Goal: Navigation & Orientation: Understand site structure

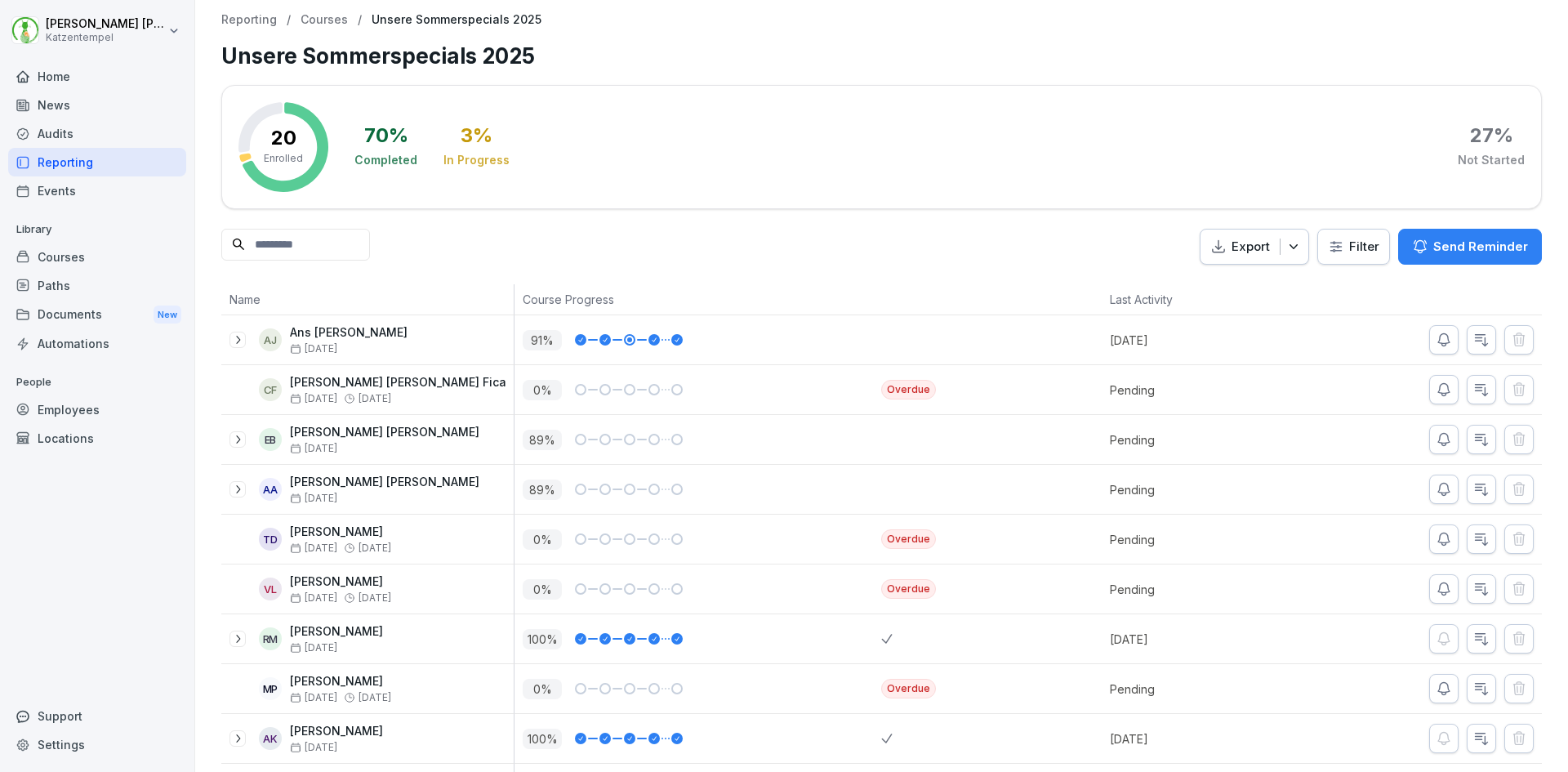
click at [89, 259] on div "Courses" at bounding box center [97, 257] width 178 height 28
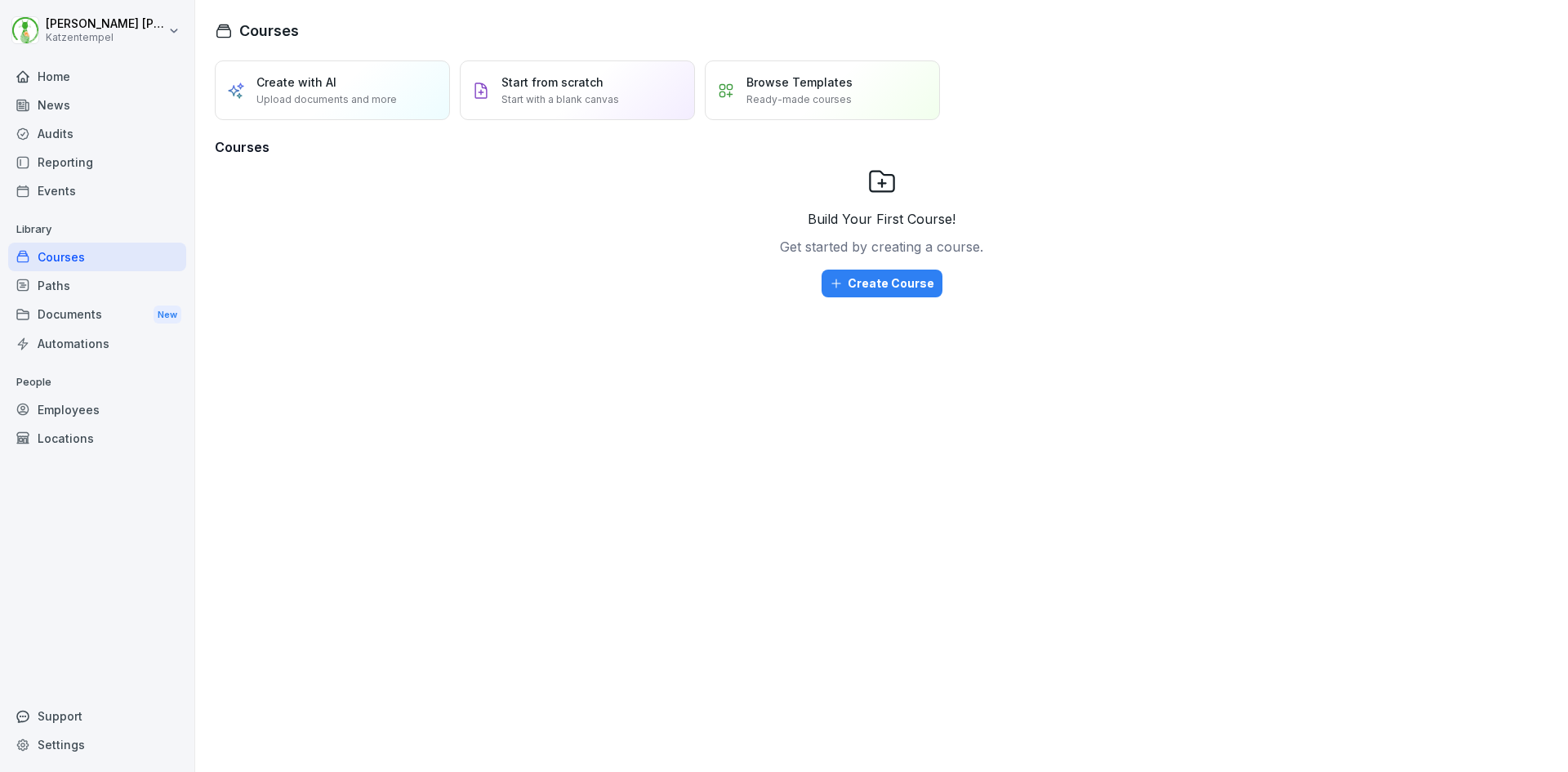
click at [63, 309] on div "Documents New" at bounding box center [97, 314] width 178 height 30
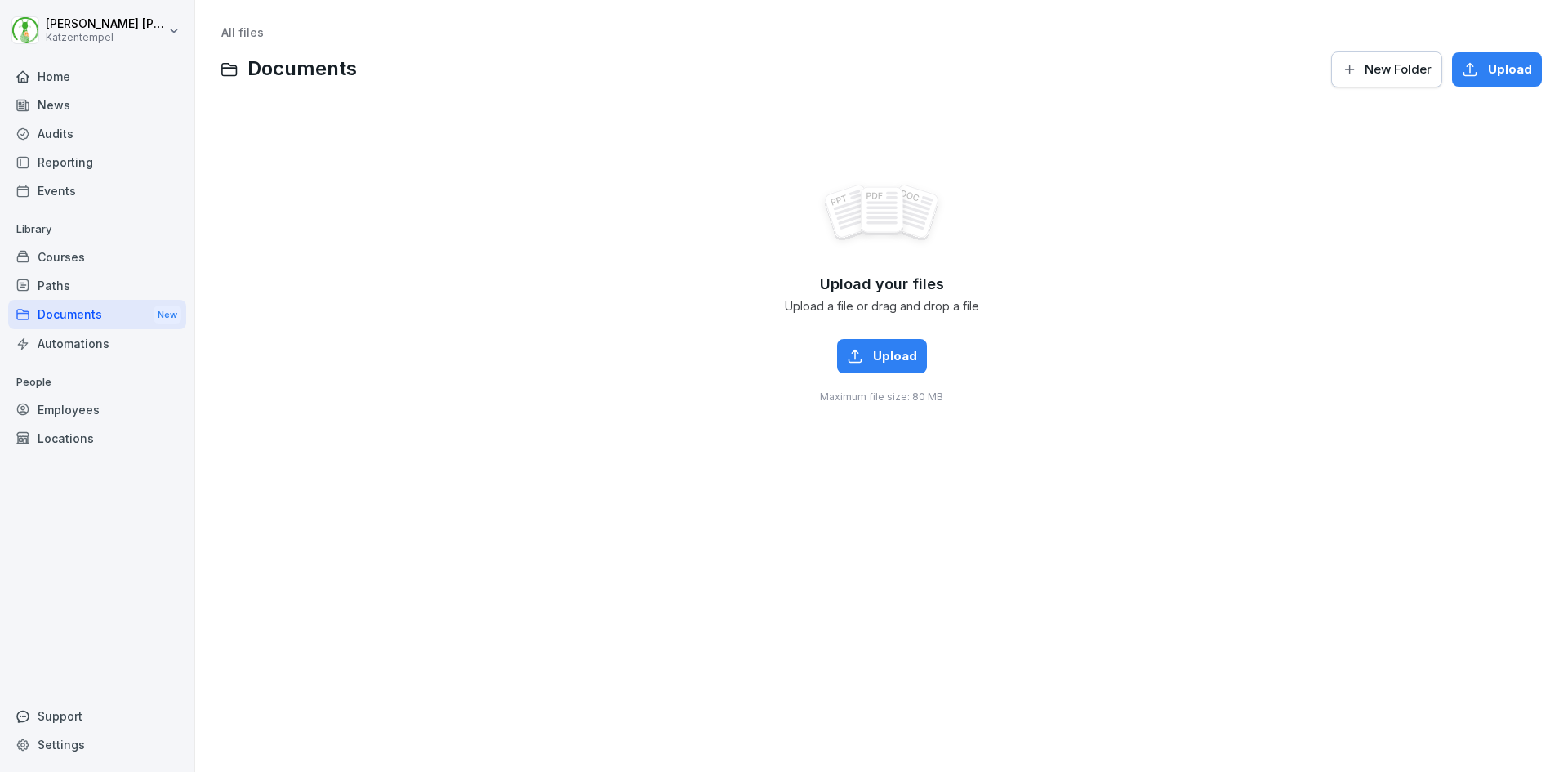
click at [58, 409] on div "Employees" at bounding box center [97, 409] width 178 height 28
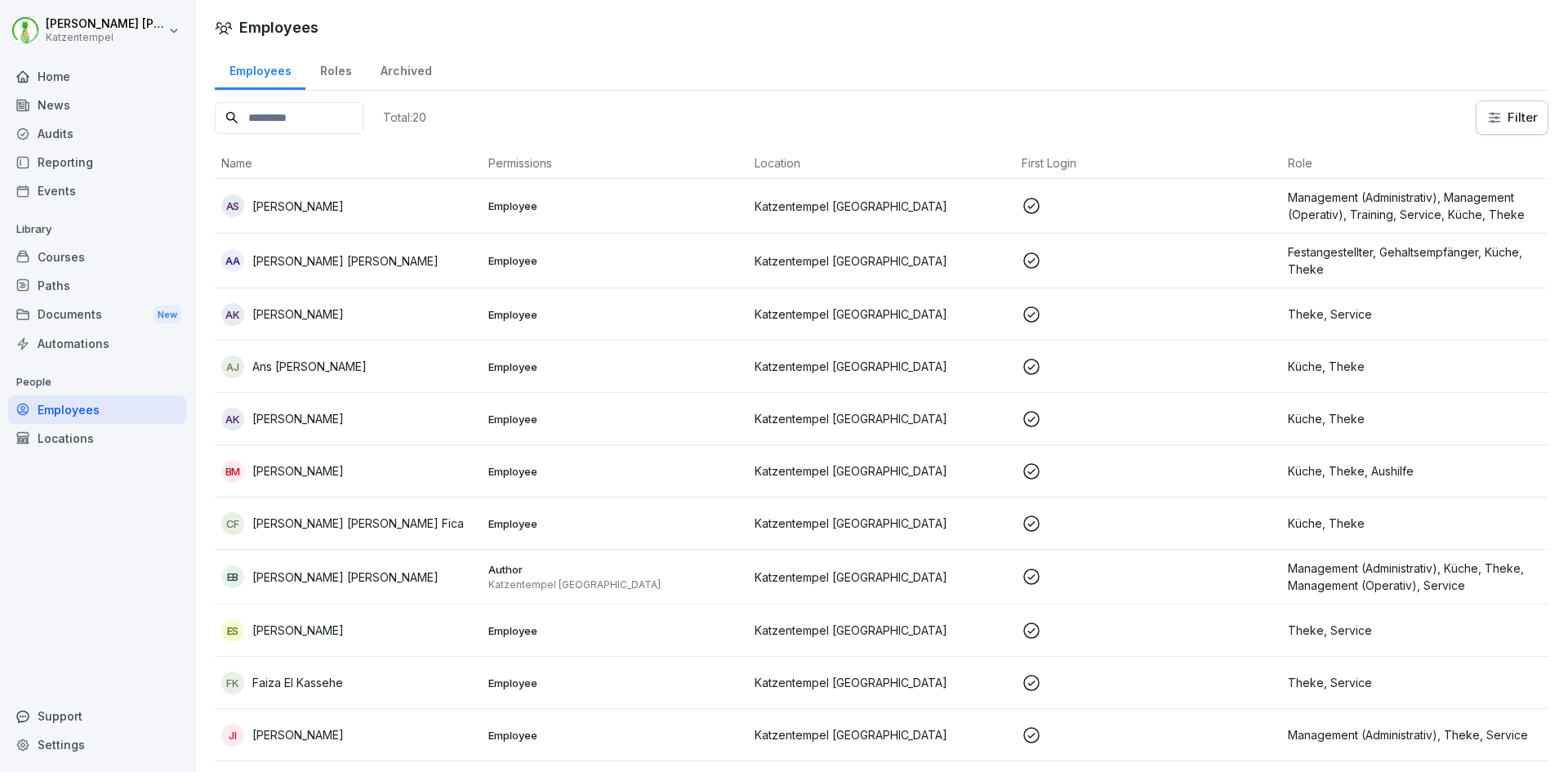
click at [49, 436] on div "Locations" at bounding box center [97, 438] width 178 height 28
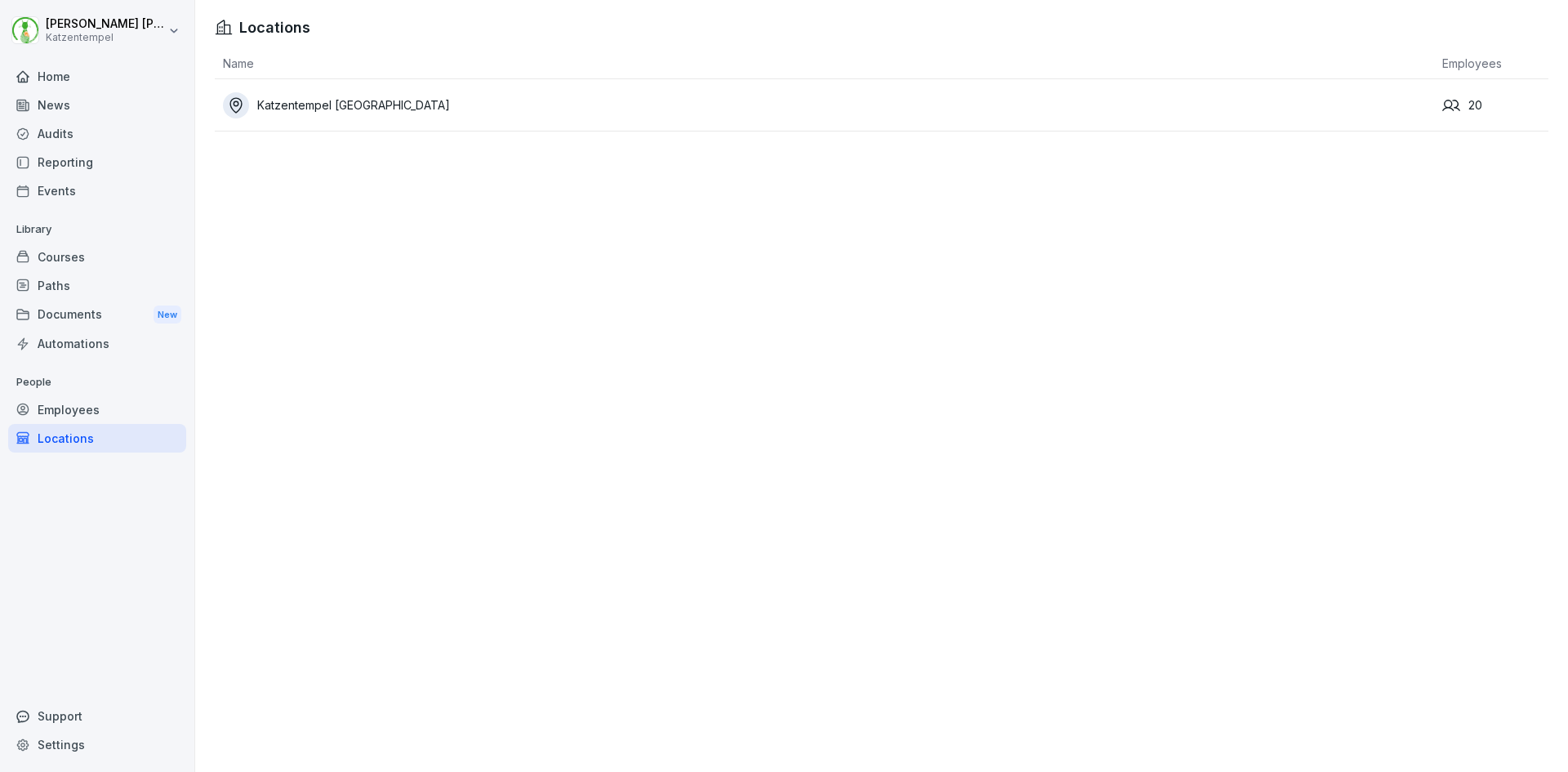
click at [63, 259] on div "Courses" at bounding box center [97, 257] width 178 height 28
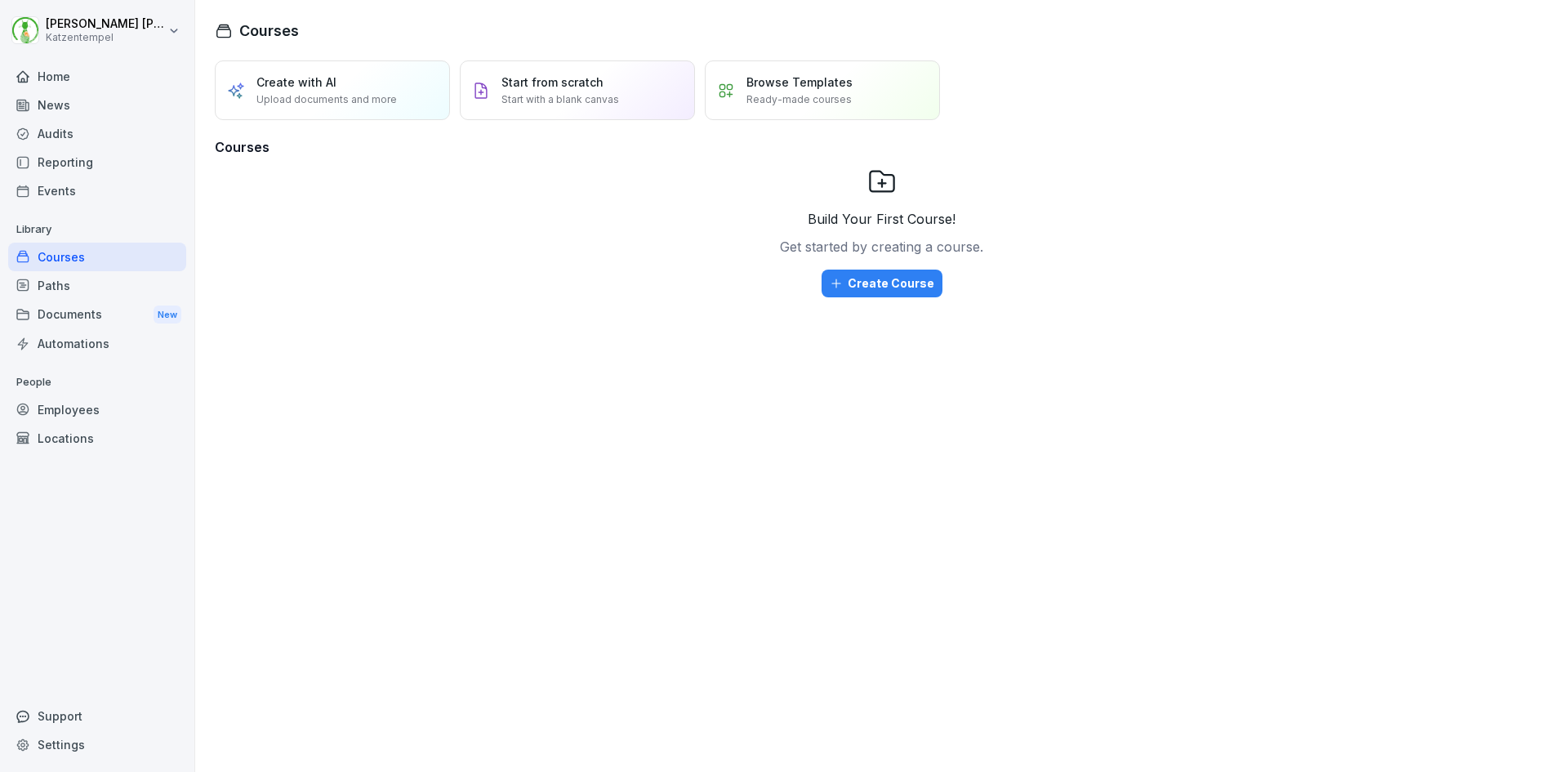
click at [72, 188] on div "Events" at bounding box center [97, 190] width 178 height 28
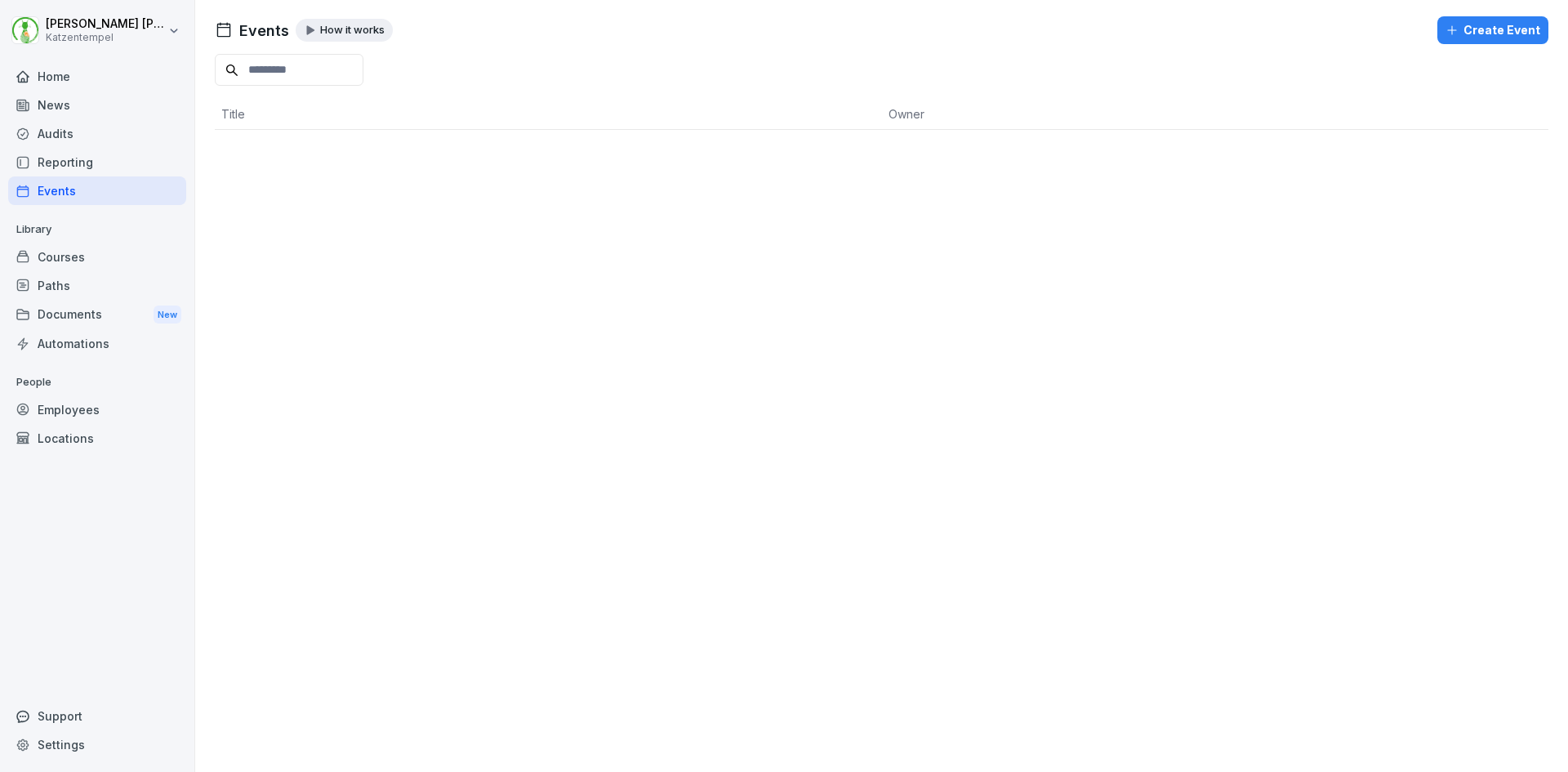
click at [70, 163] on div "Reporting" at bounding box center [97, 162] width 178 height 28
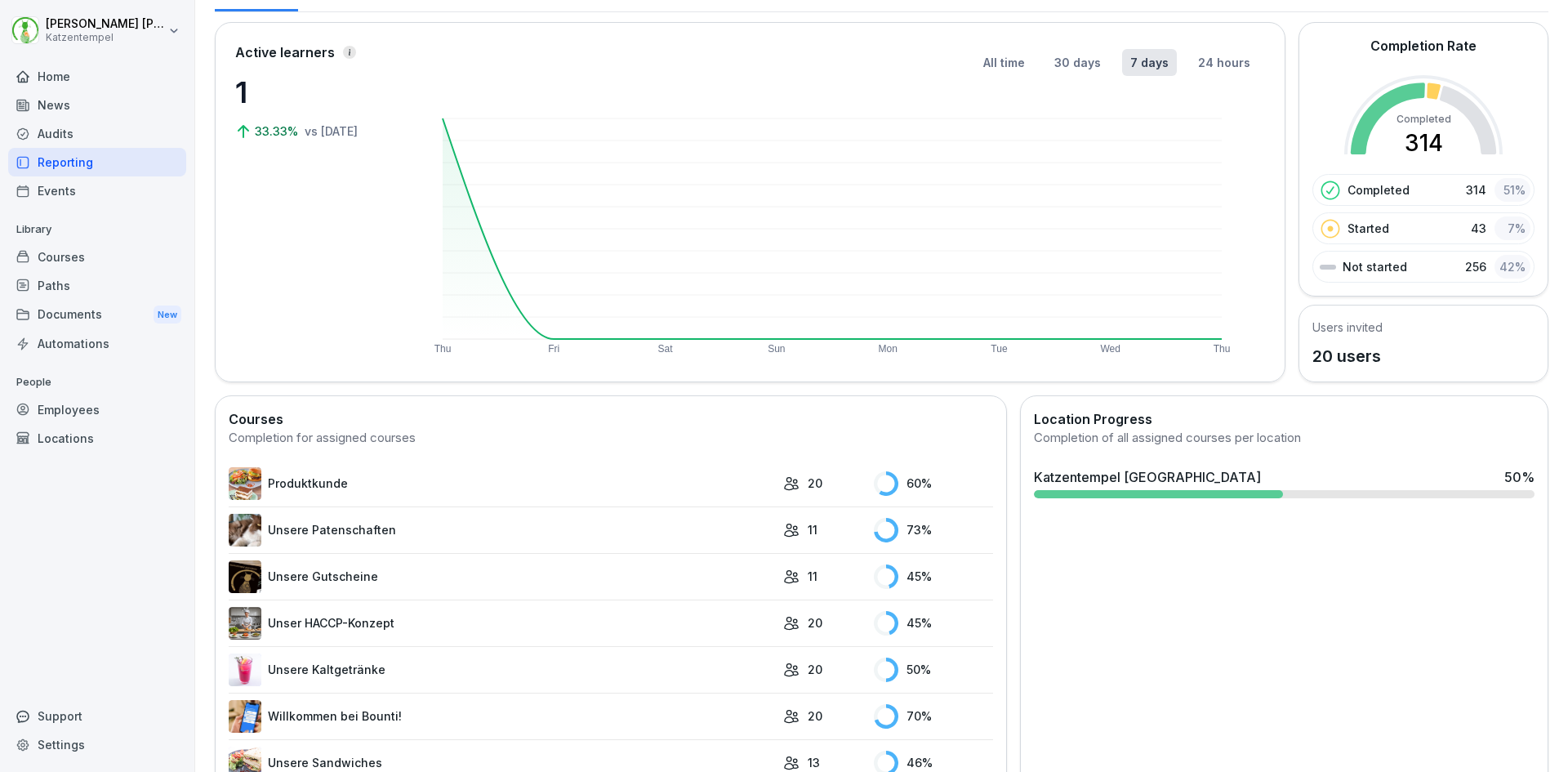
scroll to position [80, 0]
click at [1205, 60] on button "24 hours" at bounding box center [1224, 61] width 68 height 27
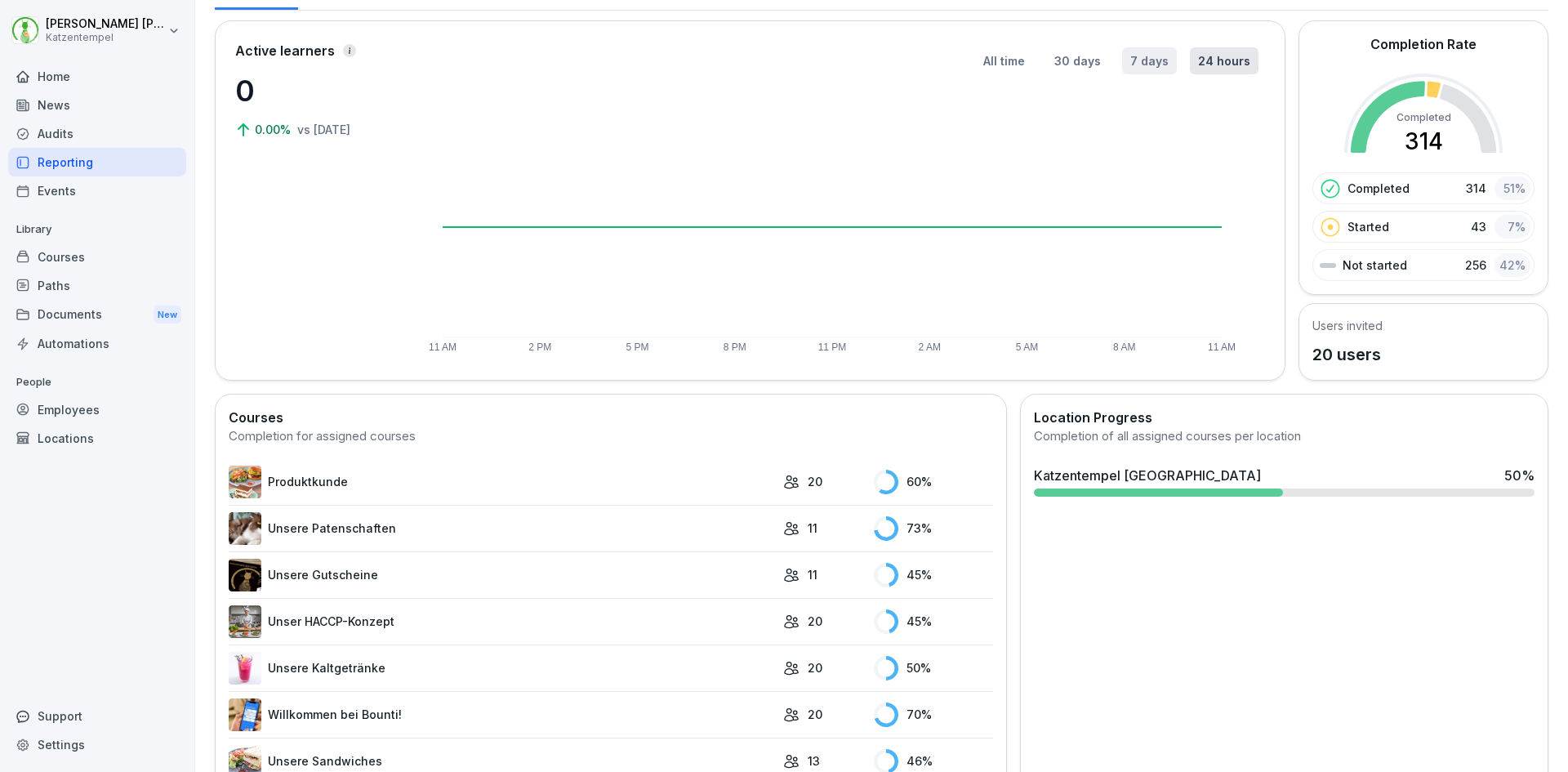
click at [1148, 56] on button "7 days" at bounding box center [1149, 61] width 55 height 27
